Goal: Task Accomplishment & Management: Complete application form

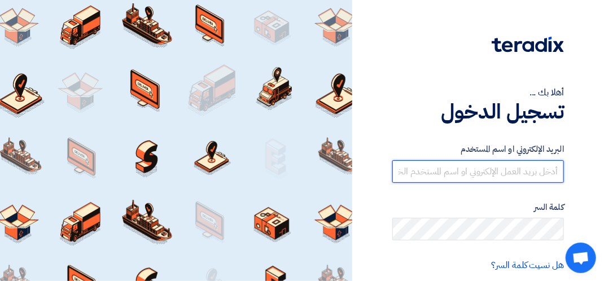
click at [333, 173] on input "text" at bounding box center [478, 171] width 172 height 23
click at [333, 168] on input "text" at bounding box center [478, 171] width 172 height 23
paste input "INFO@ZAHRATASIA.COM"
type input "INFO@ZAHRATASIA.COM"
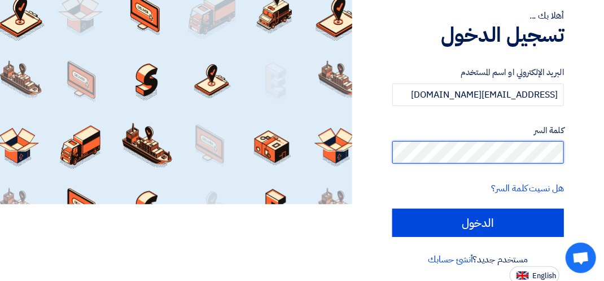
scroll to position [80, 0]
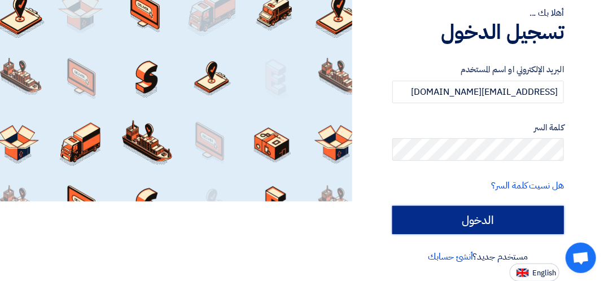
click at [333, 220] on input "الدخول" at bounding box center [478, 220] width 172 height 28
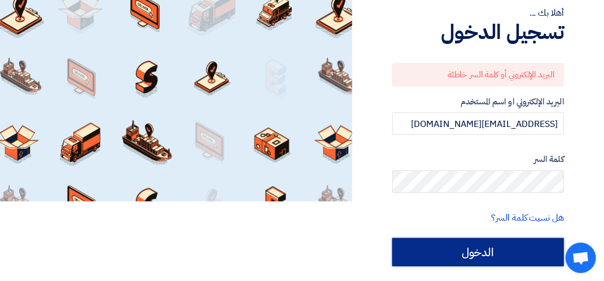
scroll to position [112, 0]
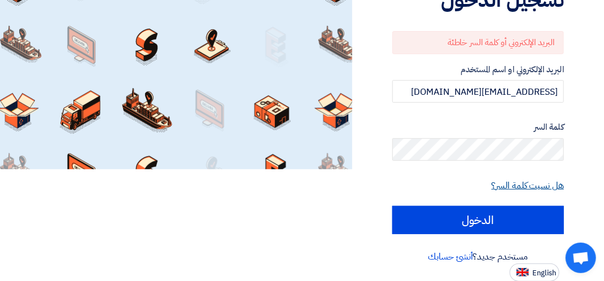
click at [333, 186] on link "هل نسيت كلمة السر؟" at bounding box center [528, 186] width 72 height 14
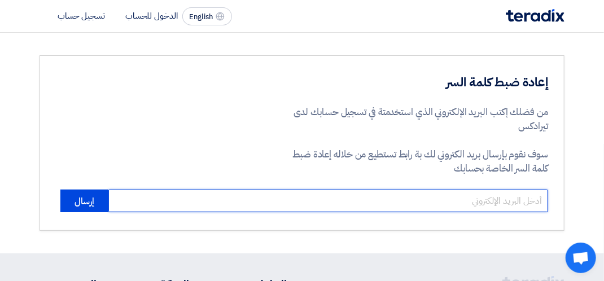
click at [314, 199] on input "email" at bounding box center [328, 201] width 440 height 23
paste input "INFO@ZAHRATASIA.COM"
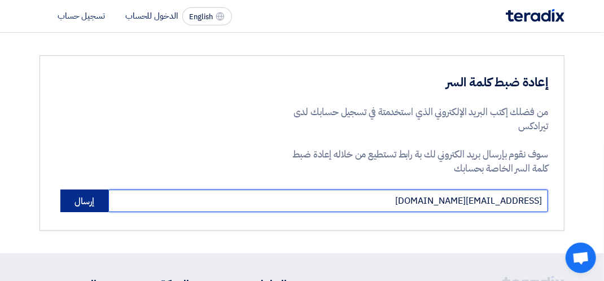
type input "INFO@ZAHRATASIA.COM"
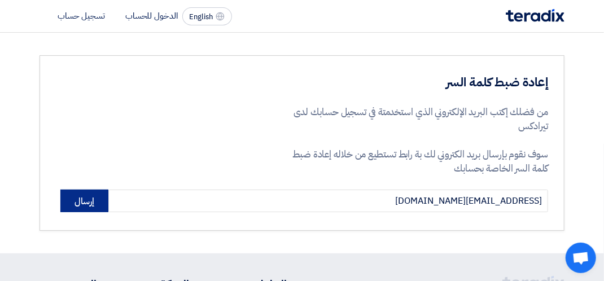
click at [91, 198] on button "إرسال" at bounding box center [84, 201] width 48 height 23
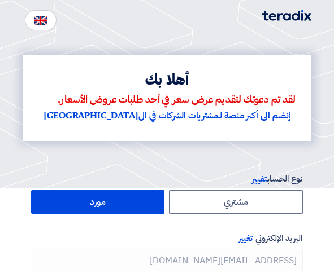
type input "+966 569998583"
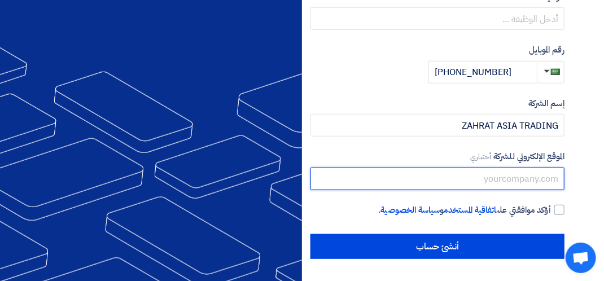
click at [333, 181] on input "text" at bounding box center [437, 179] width 254 height 23
paste input "INFO@ZAHRATASIA.COM"
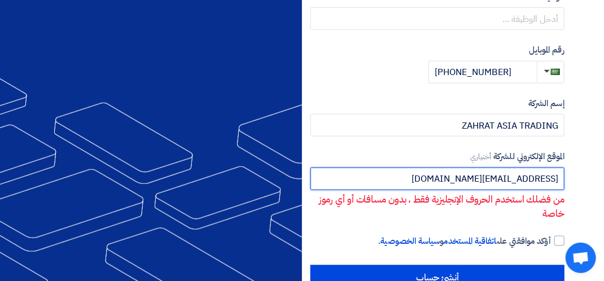
type input "INFO@ZAHRATASIA.COM"
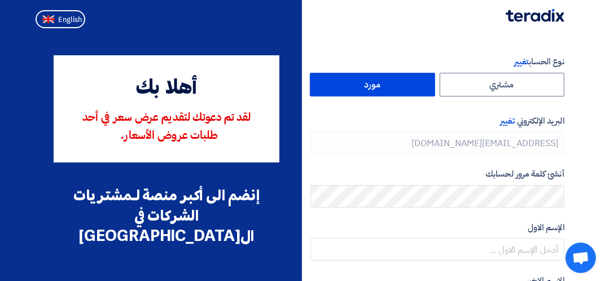
click at [333, 85] on label "مورد" at bounding box center [372, 85] width 125 height 24
click at [333, 85] on input "مورد" at bounding box center [372, 84] width 124 height 23
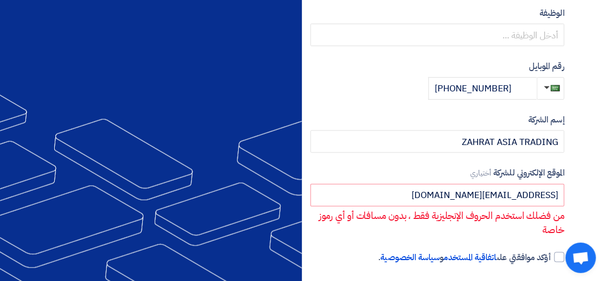
scroll to position [339, 0]
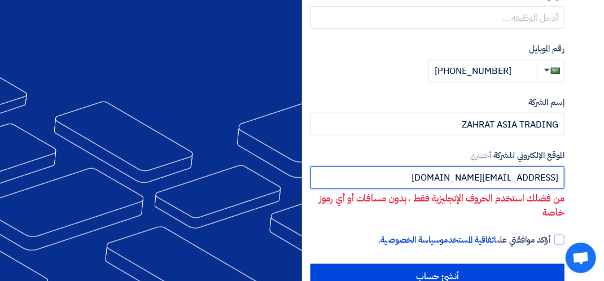
click at [333, 174] on input "INFO@ZAHRATASIA.COM" at bounding box center [437, 177] width 254 height 23
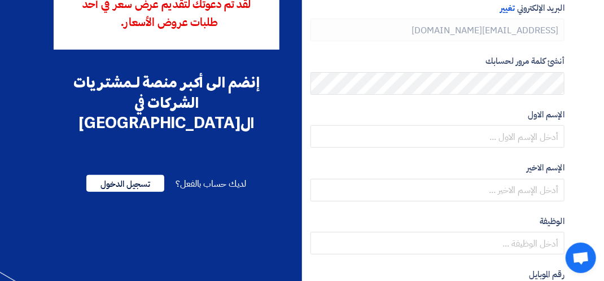
scroll to position [337, 0]
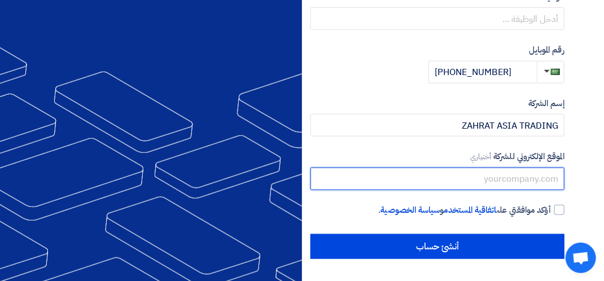
click at [436, 179] on input "text" at bounding box center [437, 179] width 254 height 23
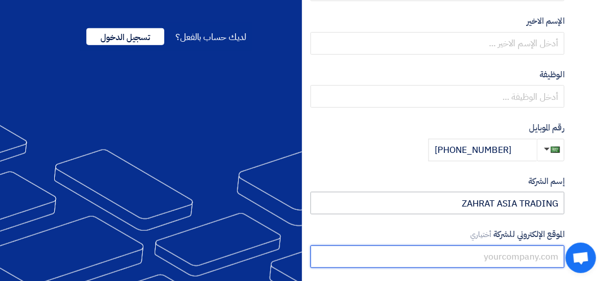
scroll to position [225, 0]
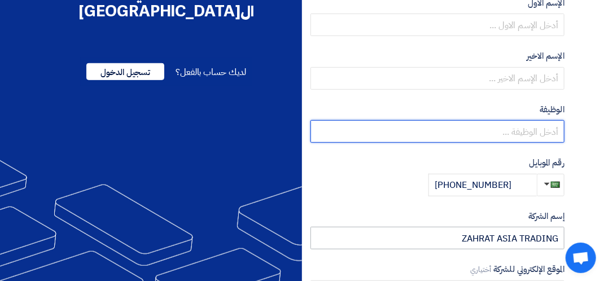
click at [444, 128] on input "text" at bounding box center [437, 131] width 254 height 23
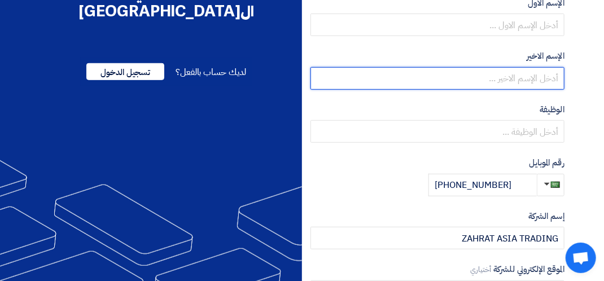
click at [475, 79] on input "text" at bounding box center [437, 78] width 254 height 23
type input "Saud"
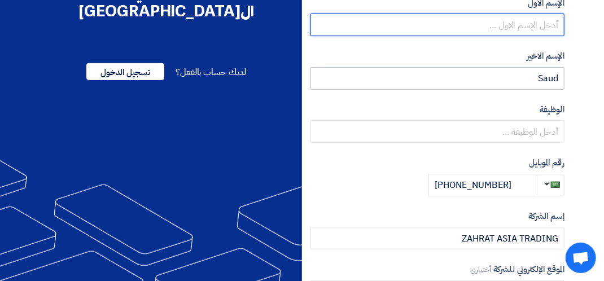
type input "[PERSON_NAME]"
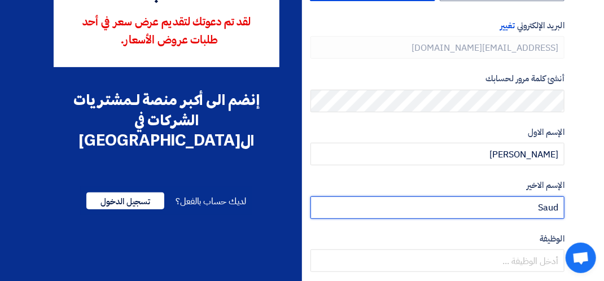
scroll to position [168, 0]
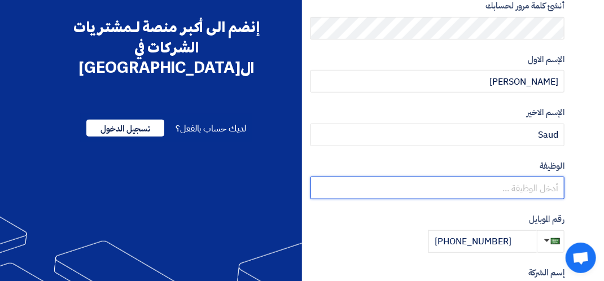
click at [478, 182] on input "text" at bounding box center [437, 188] width 254 height 23
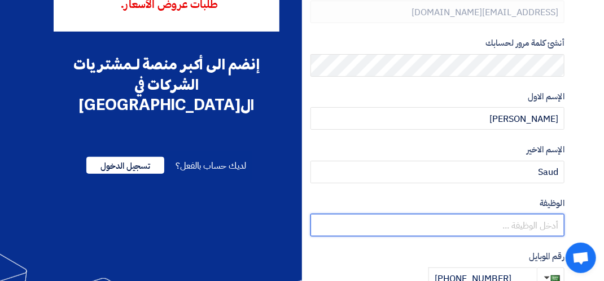
scroll to position [112, 0]
